Goal: Transaction & Acquisition: Subscribe to service/newsletter

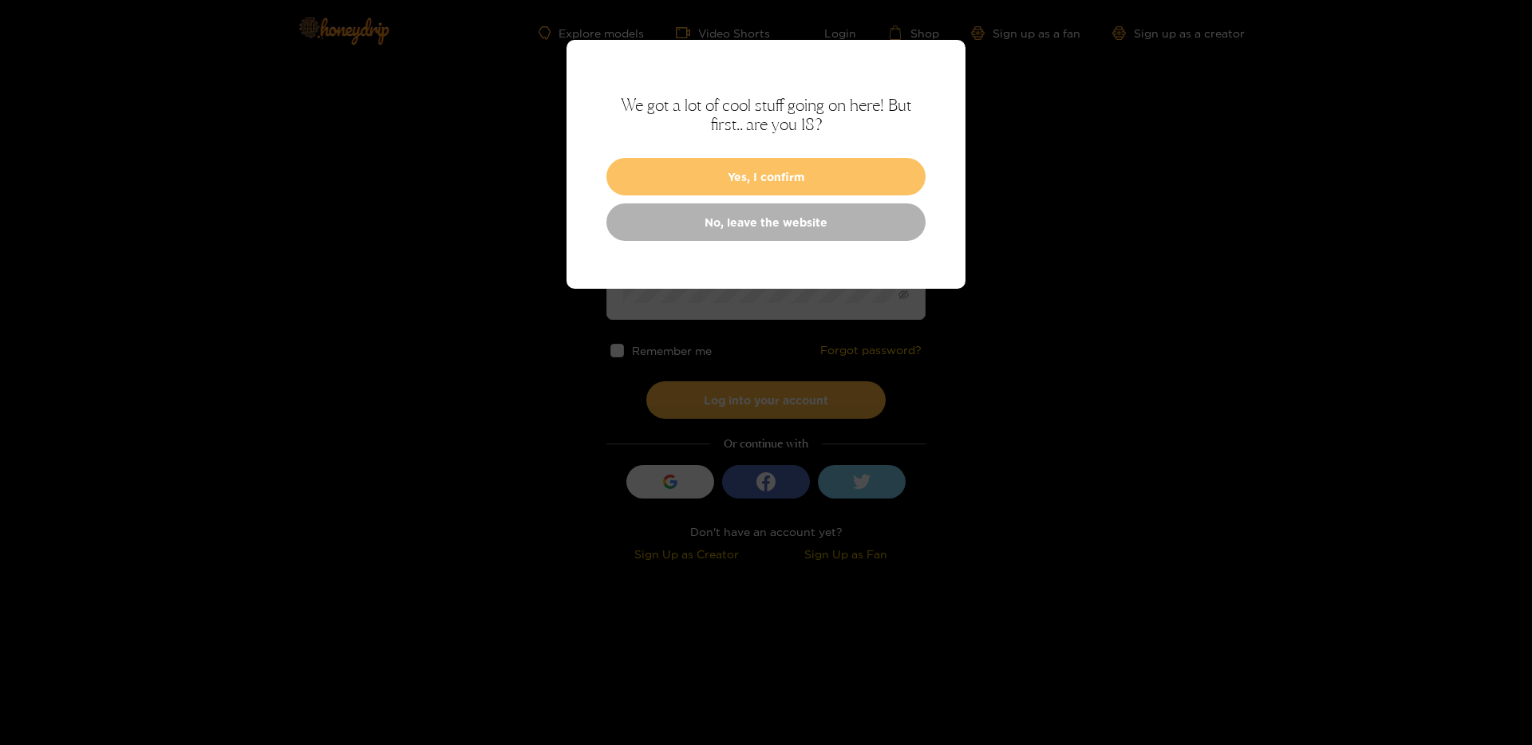
type input "**********"
click at [767, 177] on button "Yes, I confirm" at bounding box center [765, 176] width 319 height 37
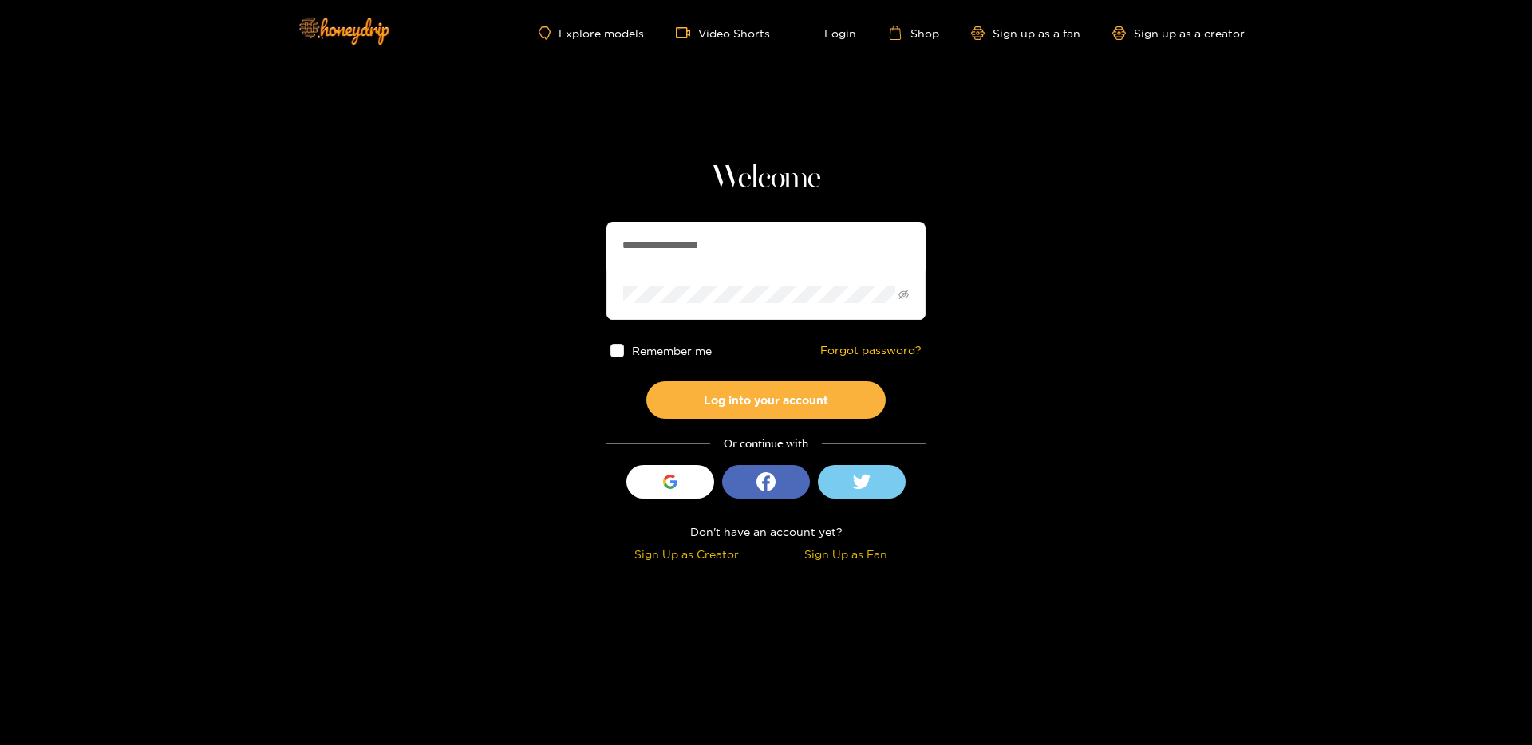
click at [620, 355] on span at bounding box center [617, 351] width 14 height 14
click at [753, 405] on button "Log into your account" at bounding box center [765, 399] width 239 height 37
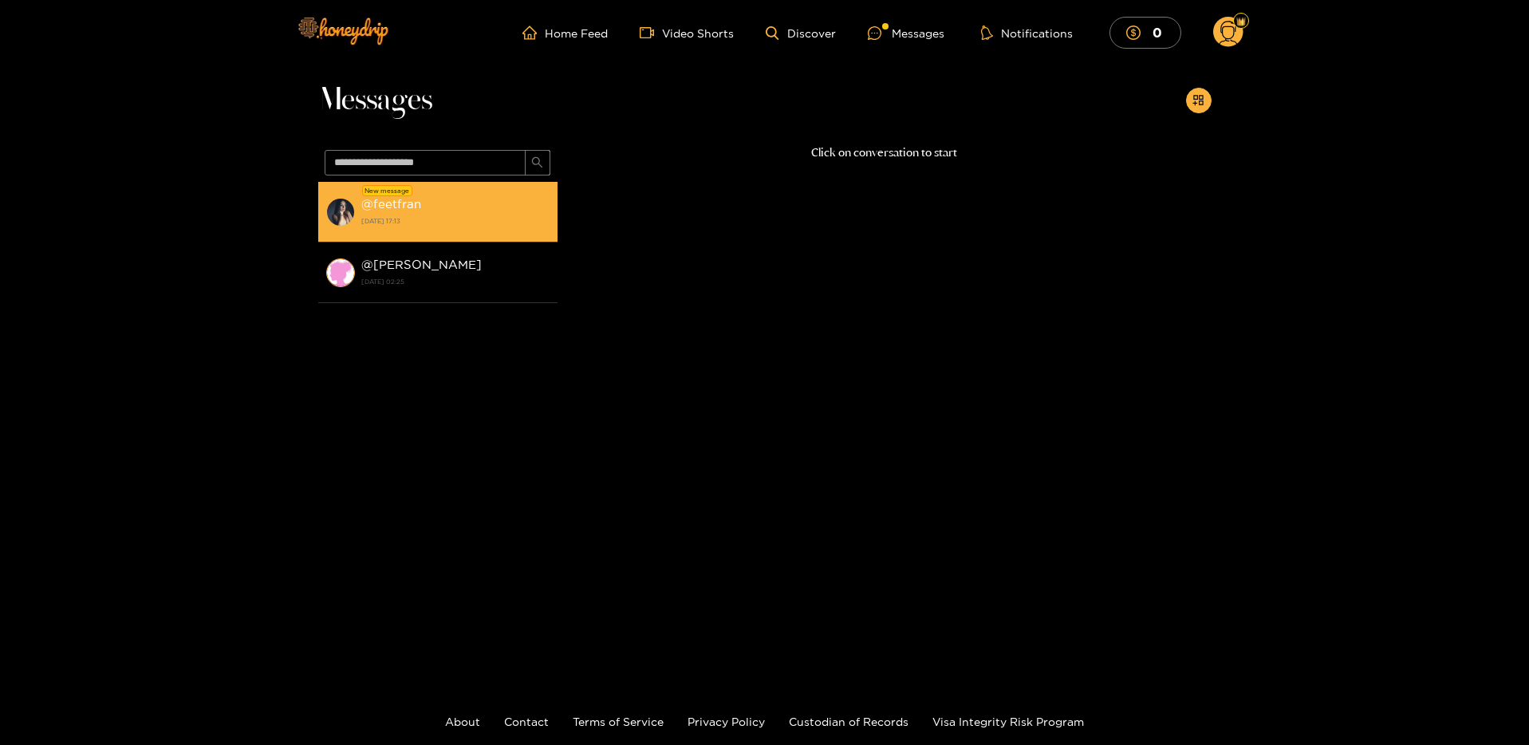
click at [402, 205] on strong "@ feetfran" at bounding box center [391, 204] width 60 height 14
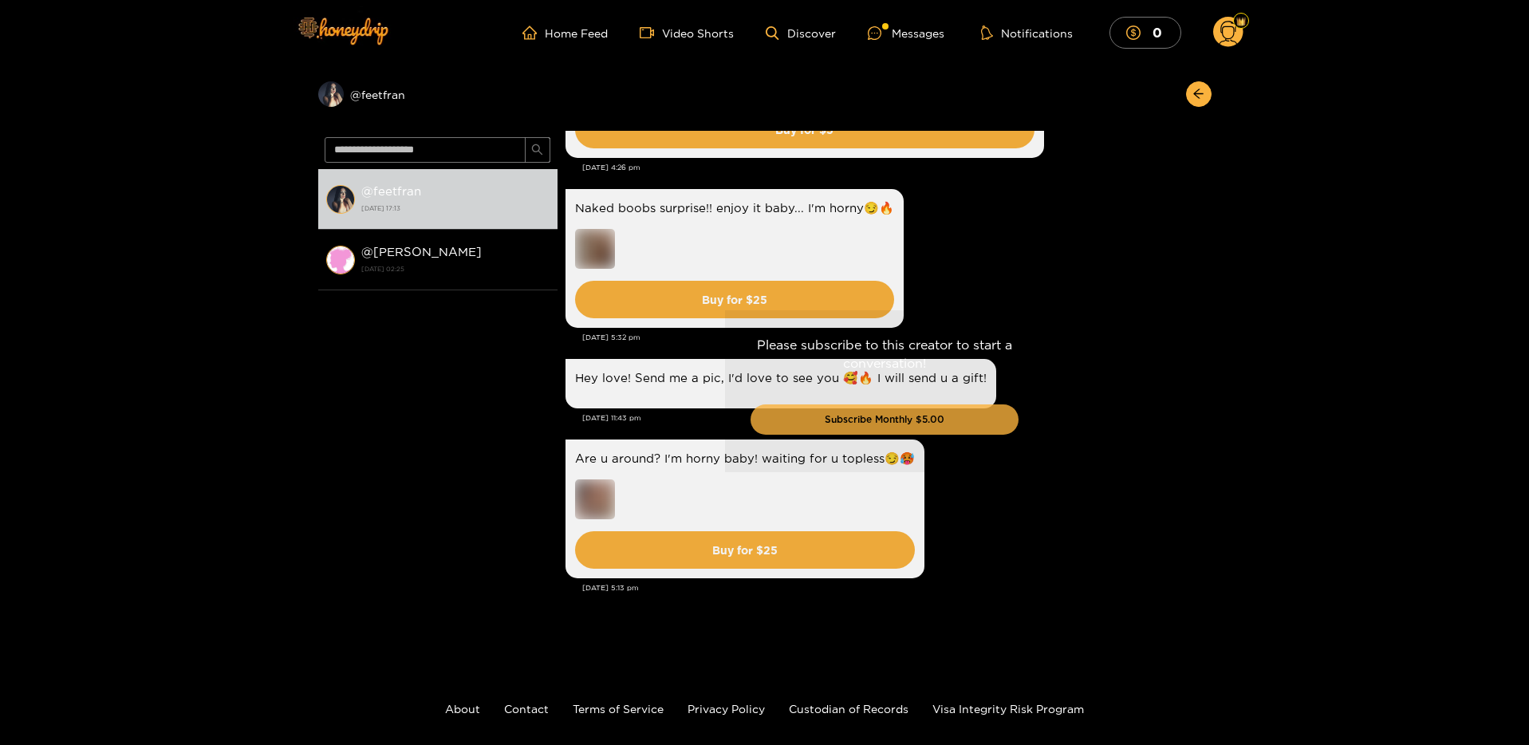
click at [919, 416] on button "Subscribe Monthly $5.00" at bounding box center [885, 420] width 268 height 30
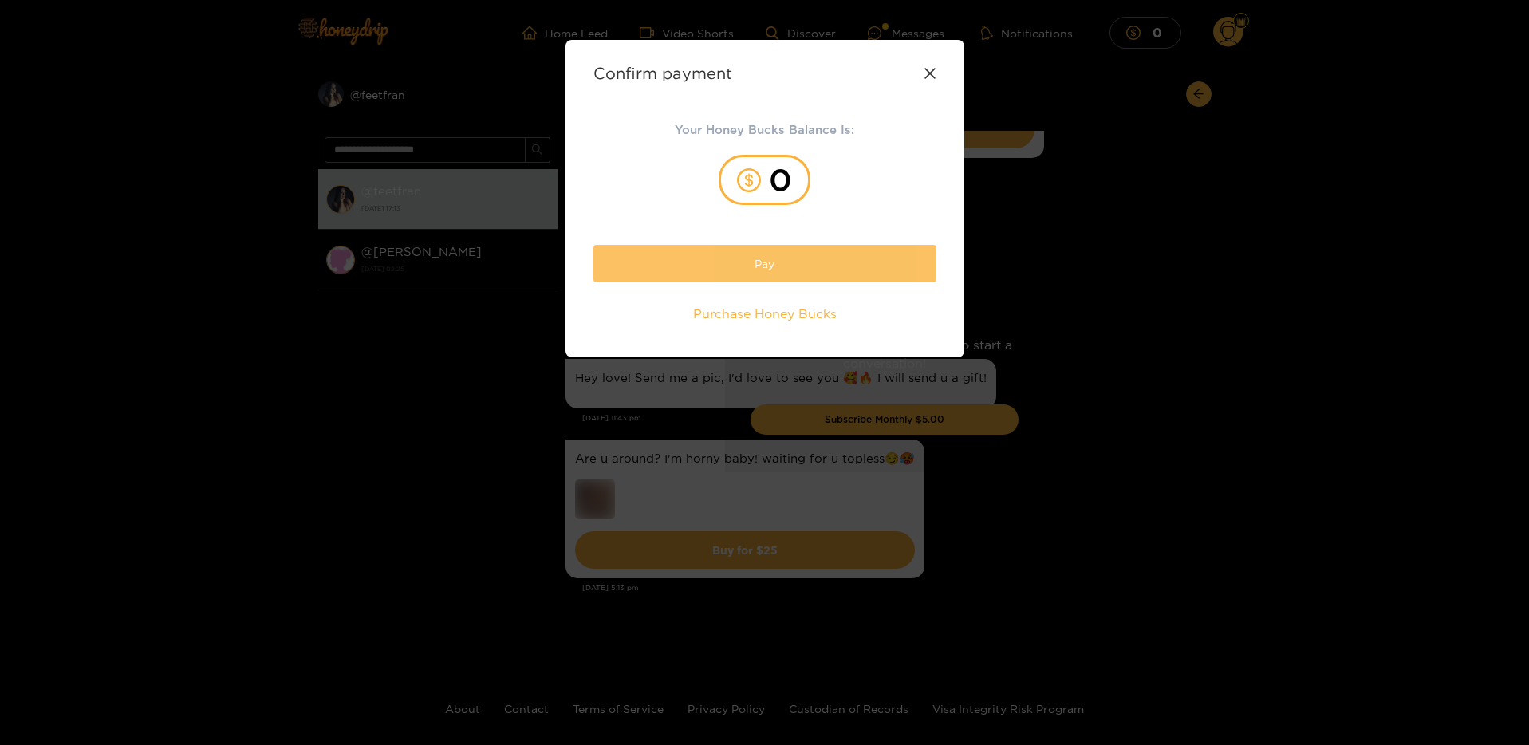
click at [786, 271] on button "Pay" at bounding box center [765, 263] width 343 height 37
click at [744, 308] on span "Purchase Honey Bucks" at bounding box center [765, 314] width 144 height 18
